Goal: Task Accomplishment & Management: Manage account settings

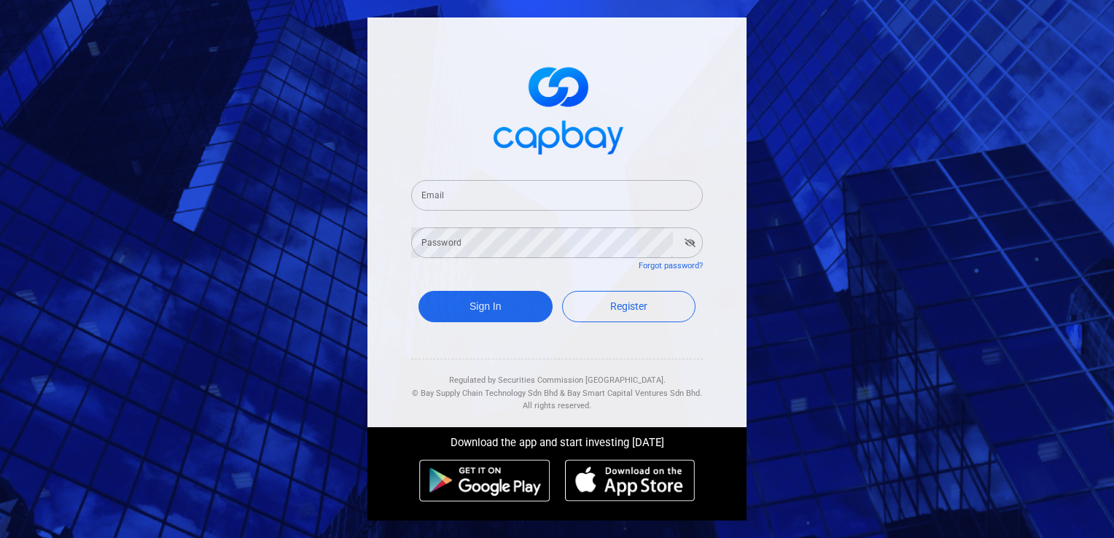
click at [609, 201] on input "Email" at bounding box center [557, 195] width 292 height 31
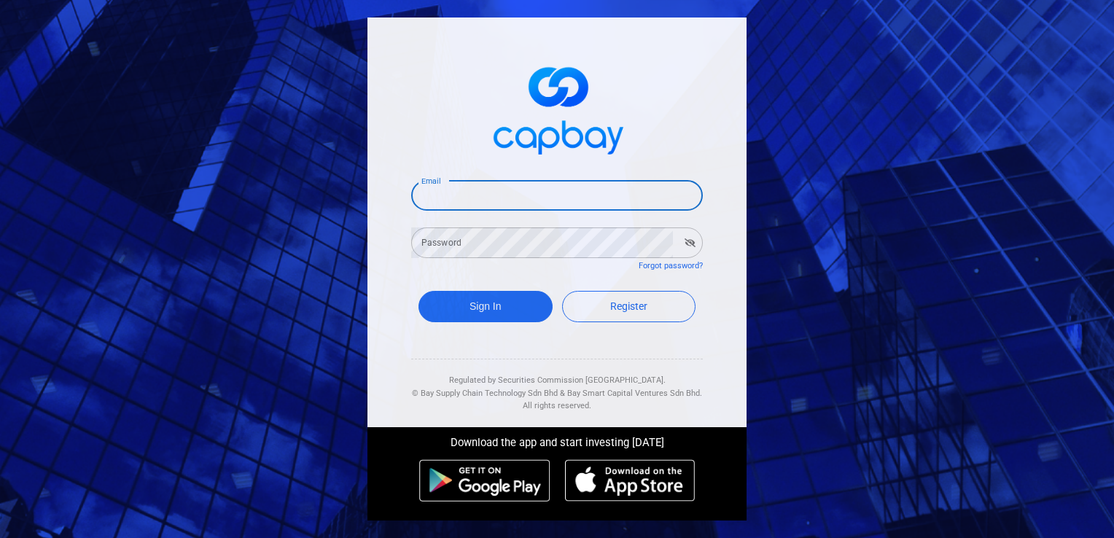
type input "[EMAIL_ADDRESS][DOMAIN_NAME]"
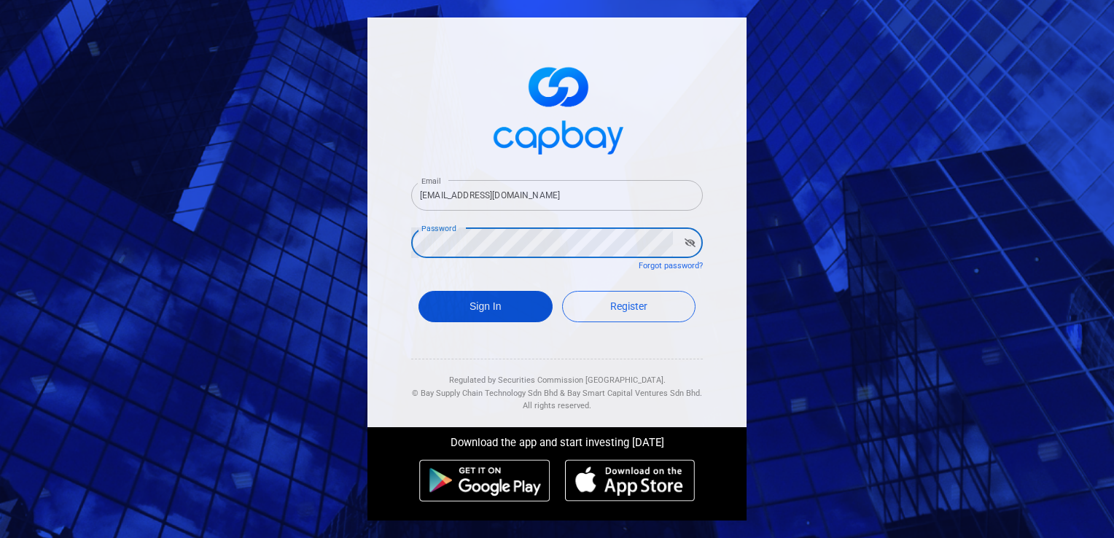
click at [499, 304] on button "Sign In" at bounding box center [485, 306] width 134 height 31
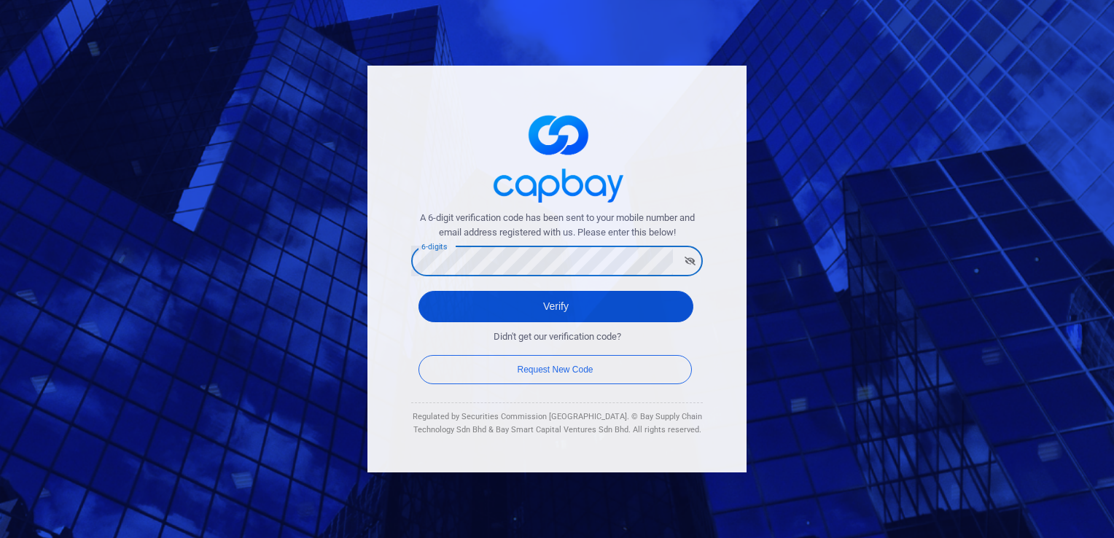
click at [597, 308] on button "Verify" at bounding box center [555, 306] width 275 height 31
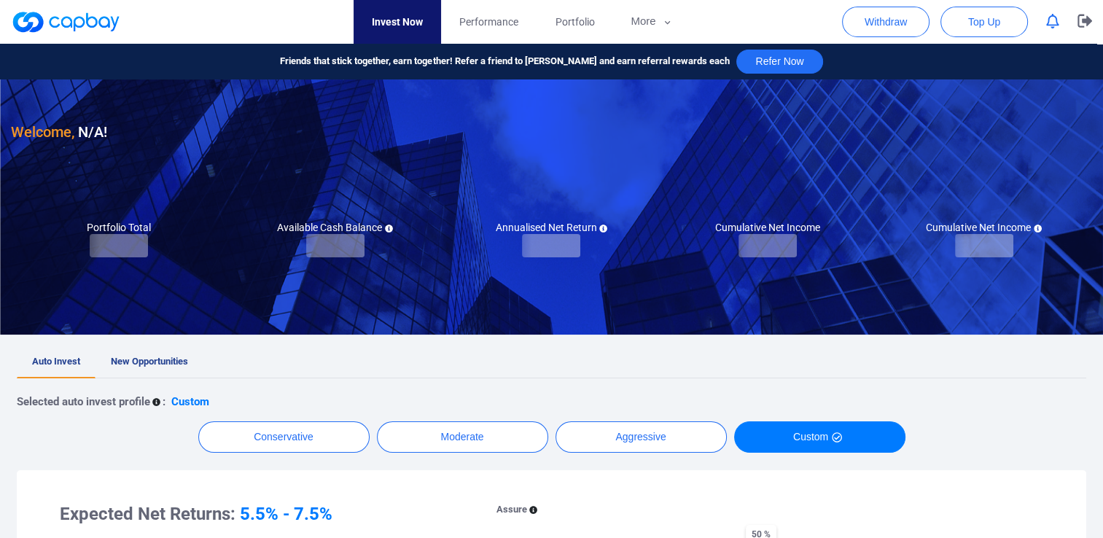
checkbox input "true"
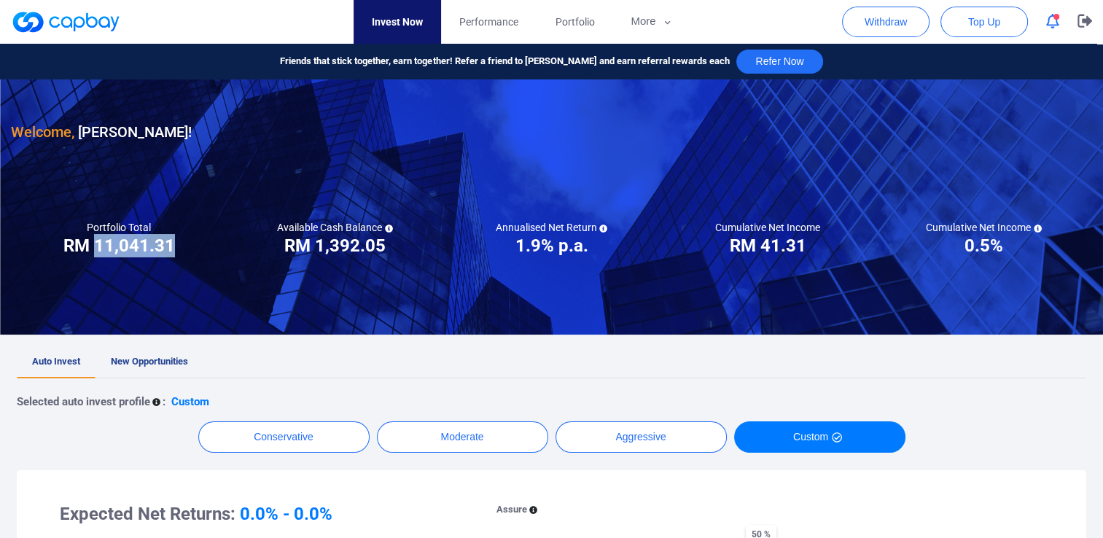
drag, startPoint x: 97, startPoint y: 243, endPoint x: 168, endPoint y: 252, distance: 72.0
click at [168, 252] on h3 "RM 11,041.31" at bounding box center [119, 245] width 112 height 23
drag, startPoint x: 168, startPoint y: 252, endPoint x: 97, endPoint y: 242, distance: 72.2
click at [96, 242] on div "Portfolio Total Portfolio Total RM ***** RM 11,041.31" at bounding box center [119, 239] width 216 height 36
drag, startPoint x: 97, startPoint y: 242, endPoint x: 105, endPoint y: 243, distance: 8.1
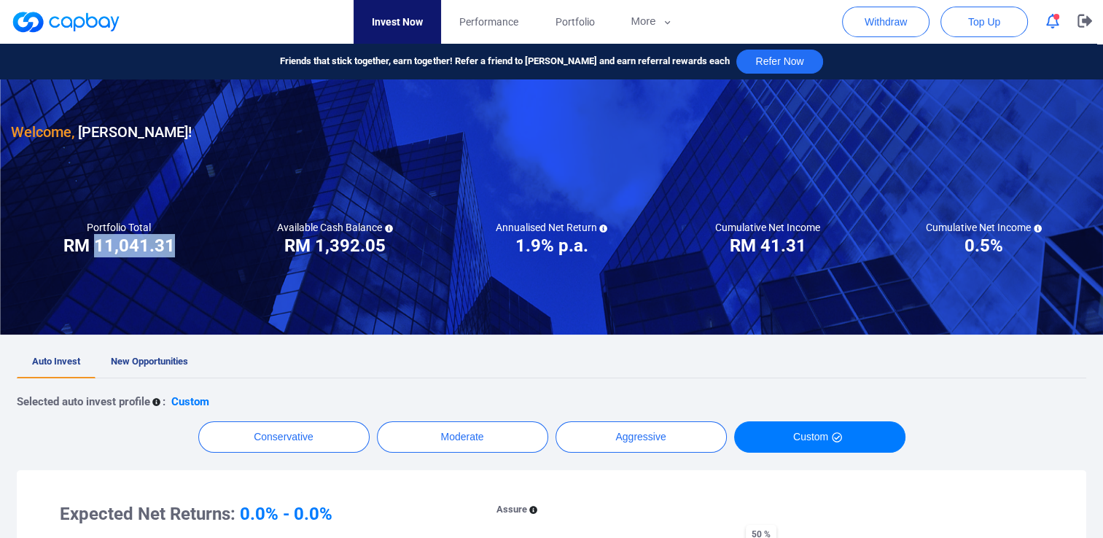
copy h3 "11,041.31"
click at [463, 21] on span "Performance" at bounding box center [488, 22] width 59 height 16
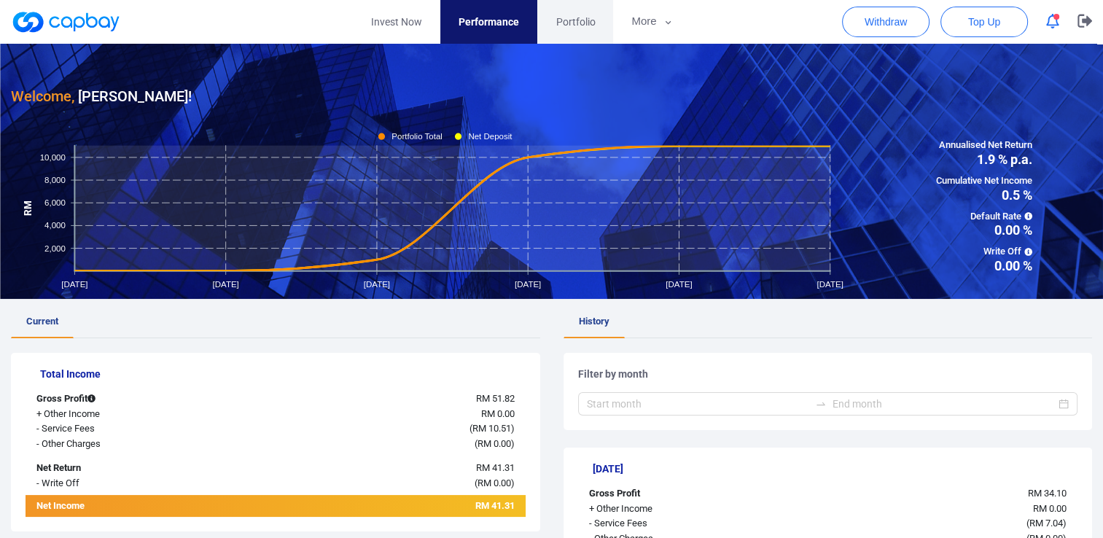
click at [583, 18] on span "Portfolio" at bounding box center [574, 22] width 39 height 16
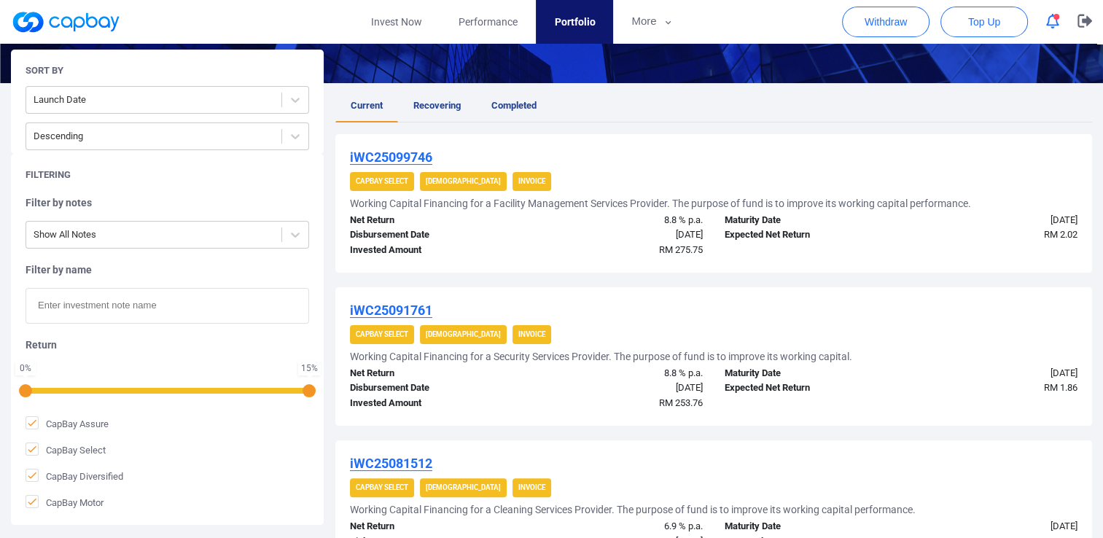
scroll to position [73, 0]
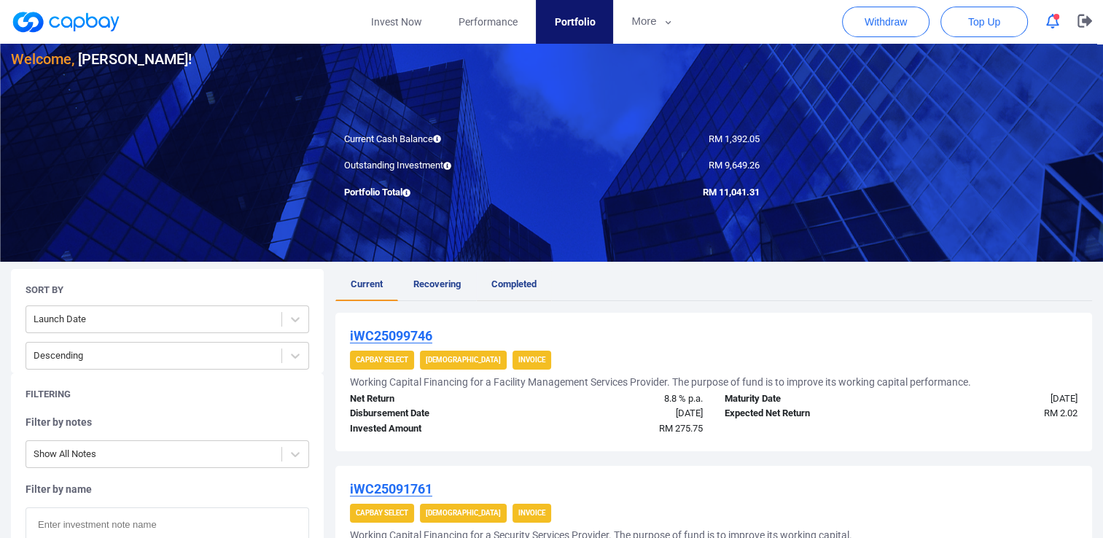
click at [510, 282] on span "Completed" at bounding box center [513, 283] width 45 height 11
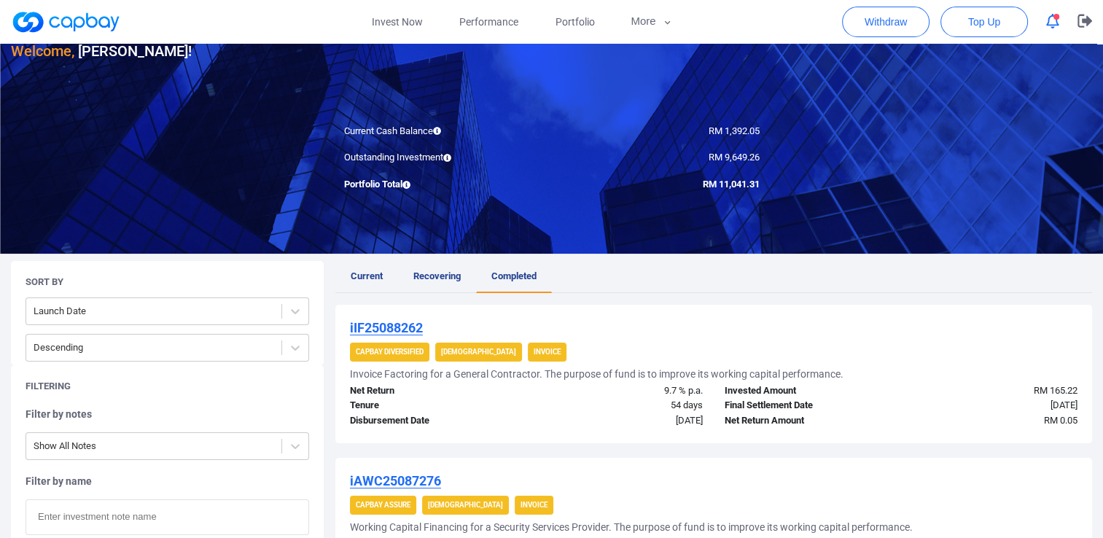
scroll to position [73, 0]
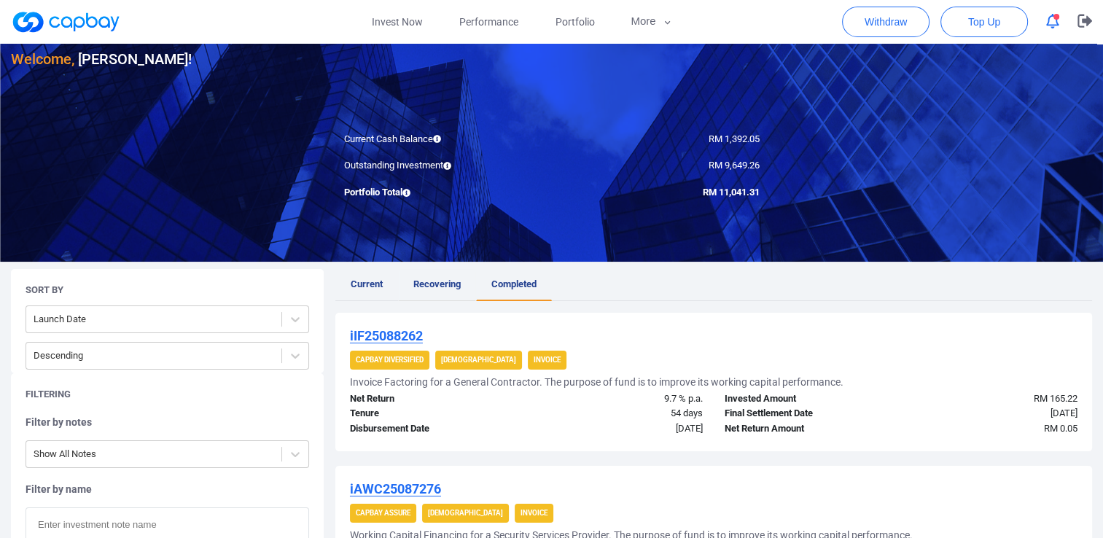
click at [432, 283] on span "Recovering" at bounding box center [436, 283] width 47 height 11
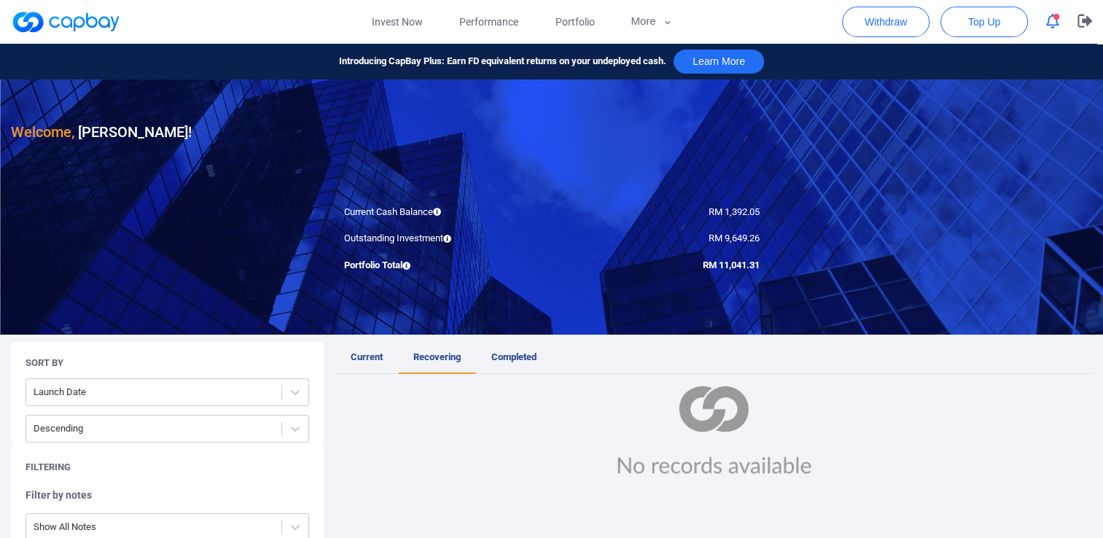
click at [367, 352] on span "Current" at bounding box center [367, 356] width 32 height 11
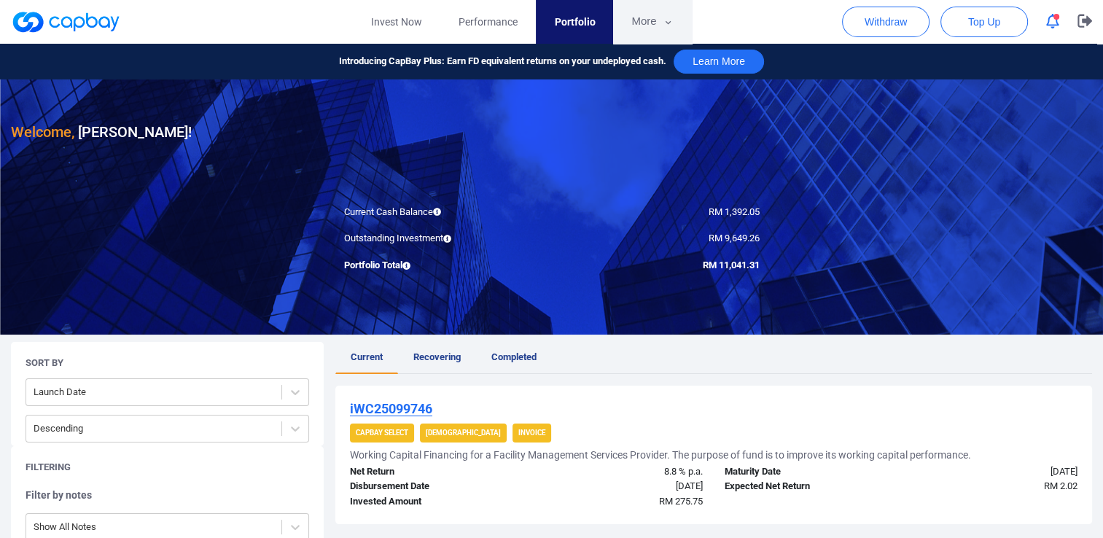
click at [642, 15] on button "More" at bounding box center [652, 22] width 78 height 44
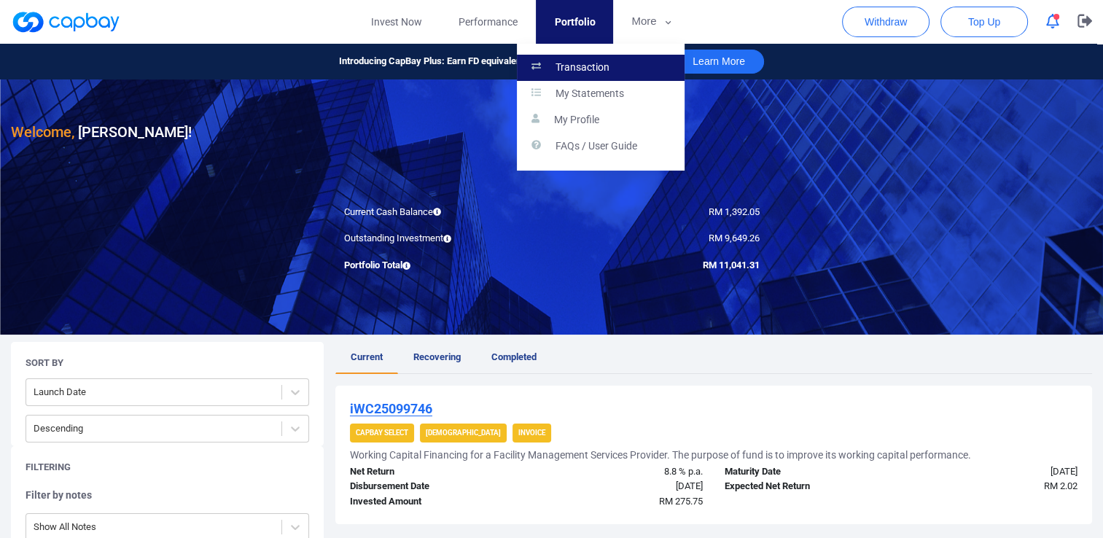
click at [587, 63] on p "Transaction" at bounding box center [582, 67] width 54 height 13
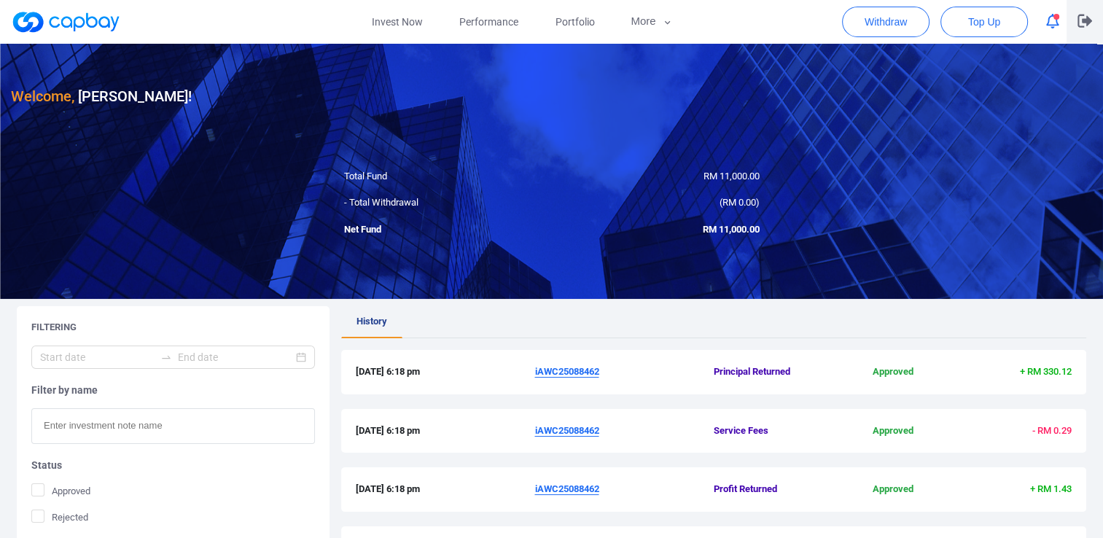
click at [1082, 19] on icon "button" at bounding box center [1084, 21] width 15 height 14
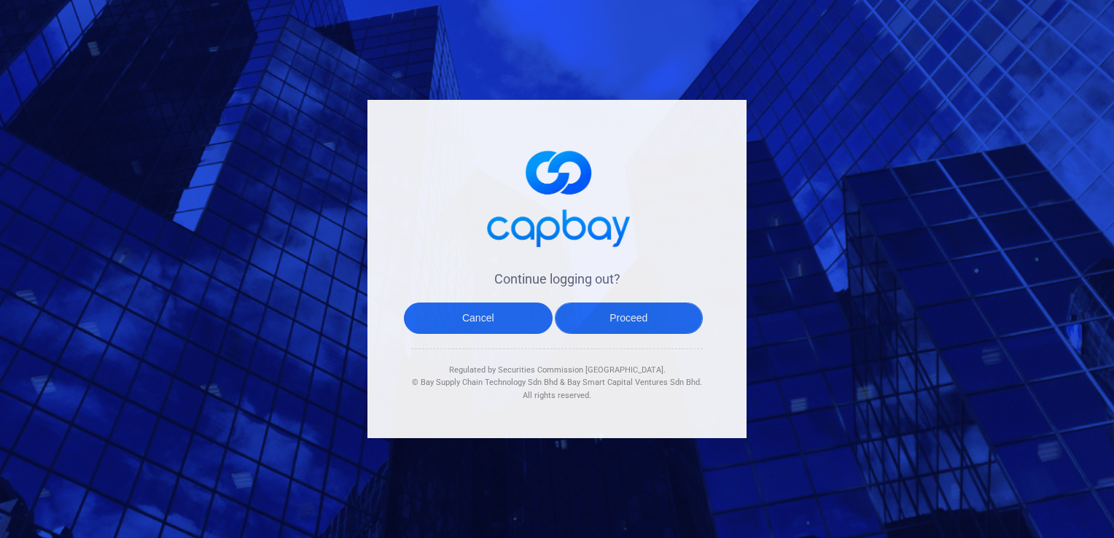
click at [644, 318] on button "Proceed" at bounding box center [629, 317] width 149 height 31
